Goal: Transaction & Acquisition: Purchase product/service

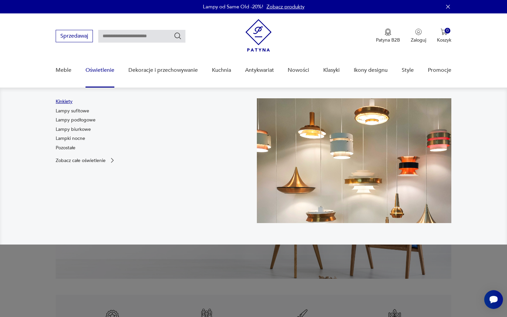
click at [66, 101] on link "Kinkiety" at bounding box center [64, 101] width 17 height 7
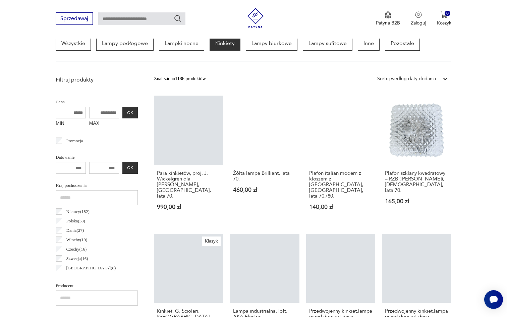
scroll to position [184, 0]
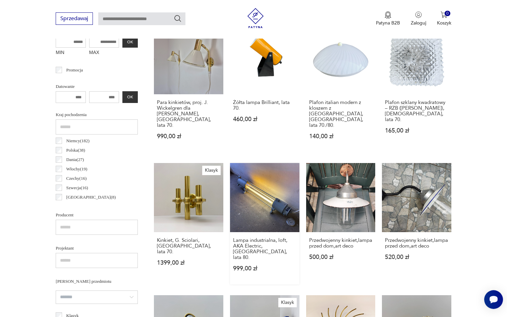
click at [273, 188] on link "Lampa industrialna, loft, AKA Electric, [GEOGRAPHIC_DATA], lata 80. 999,00 zł" at bounding box center [264, 224] width 69 height 122
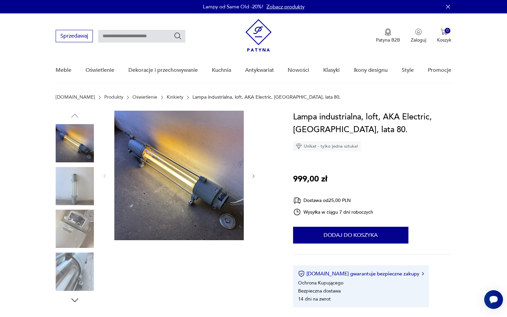
click at [80, 187] on img at bounding box center [75, 186] width 38 height 38
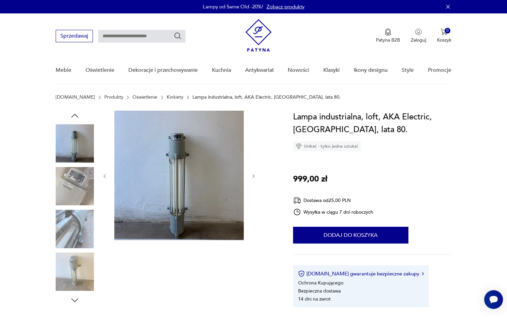
click at [79, 244] on img at bounding box center [75, 228] width 38 height 38
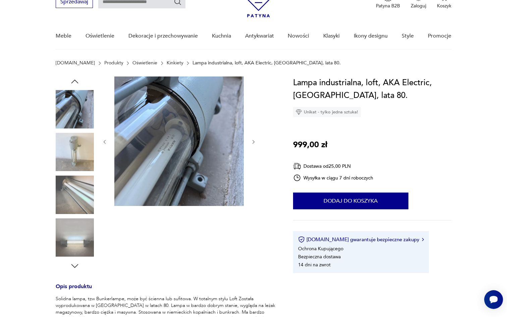
scroll to position [36, 0]
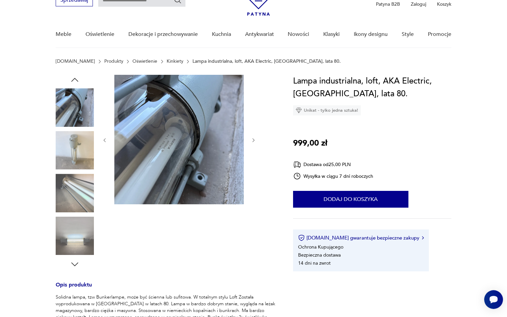
click at [79, 244] on img at bounding box center [75, 235] width 38 height 38
